Goal: Transaction & Acquisition: Book appointment/travel/reservation

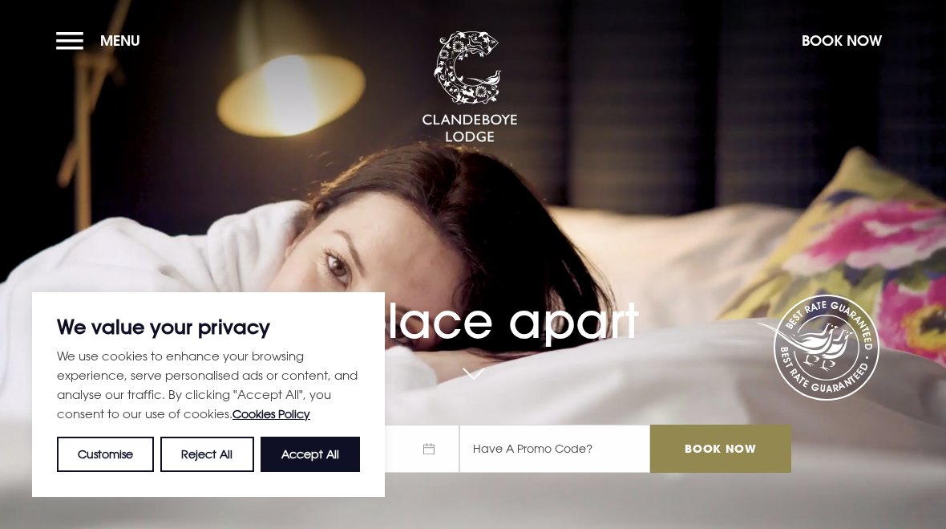
click at [320, 456] on button "Accept All" at bounding box center [310, 453] width 99 height 35
checkbox input "true"
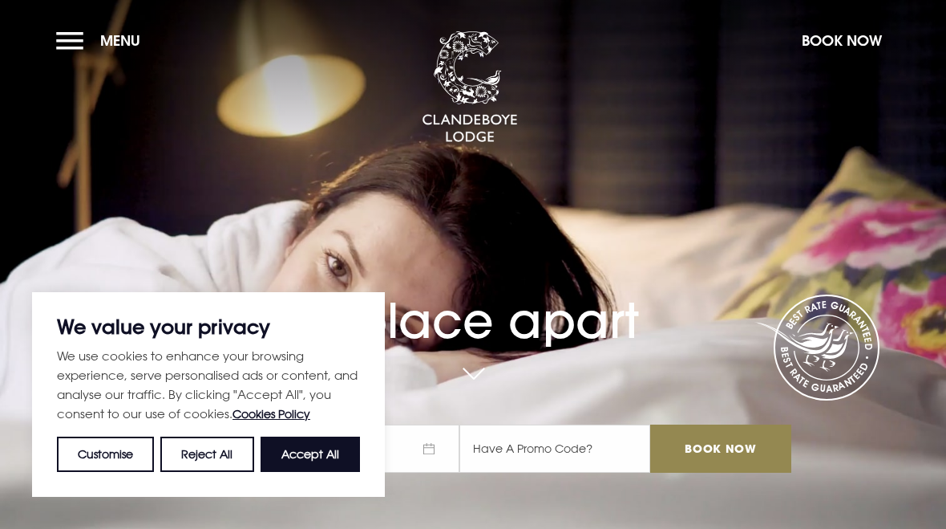
checkbox input "true"
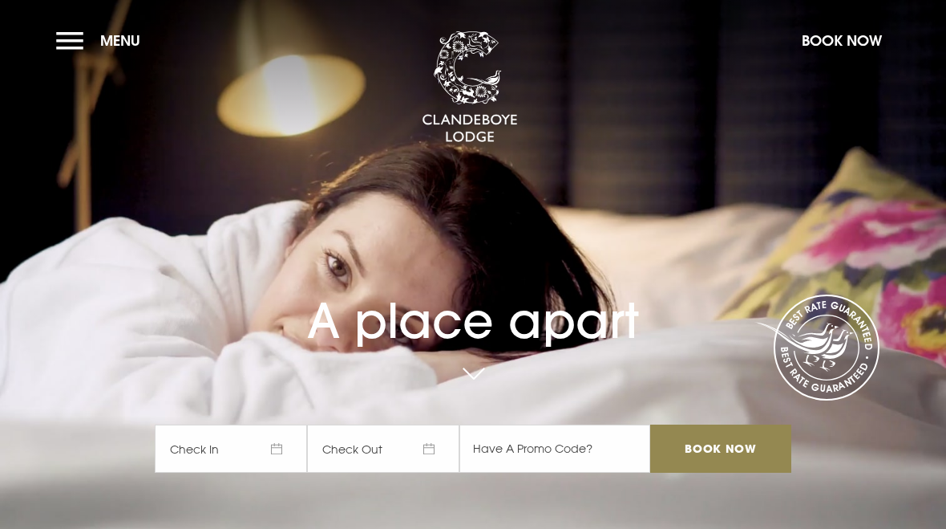
click at [289, 451] on span "Check In" at bounding box center [231, 448] width 152 height 48
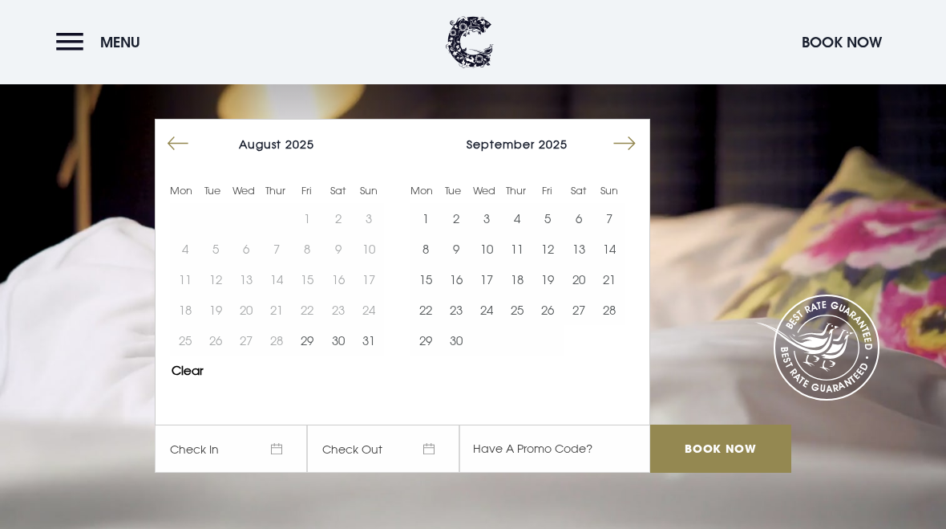
click at [627, 132] on button "Move forward to switch to the next month." at bounding box center [625, 143] width 30 height 30
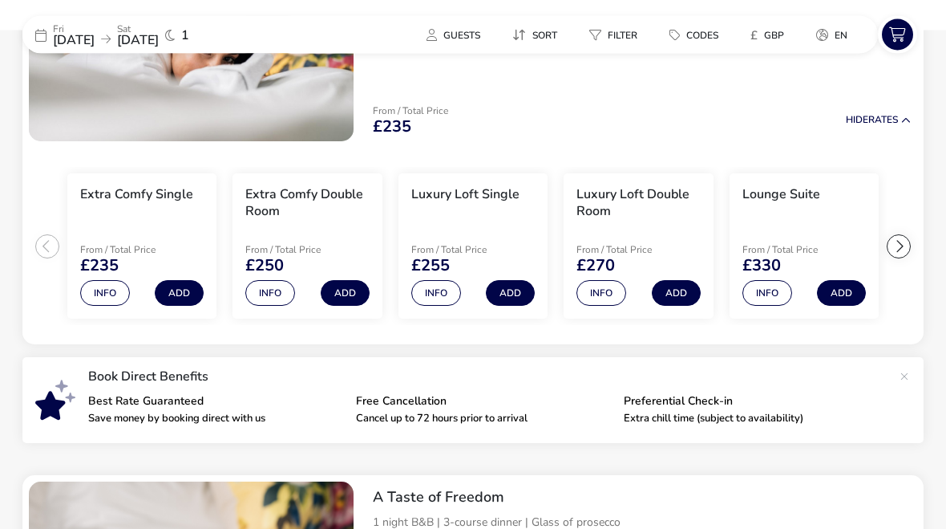
scroll to position [260, 0]
